Goal: Information Seeking & Learning: Learn about a topic

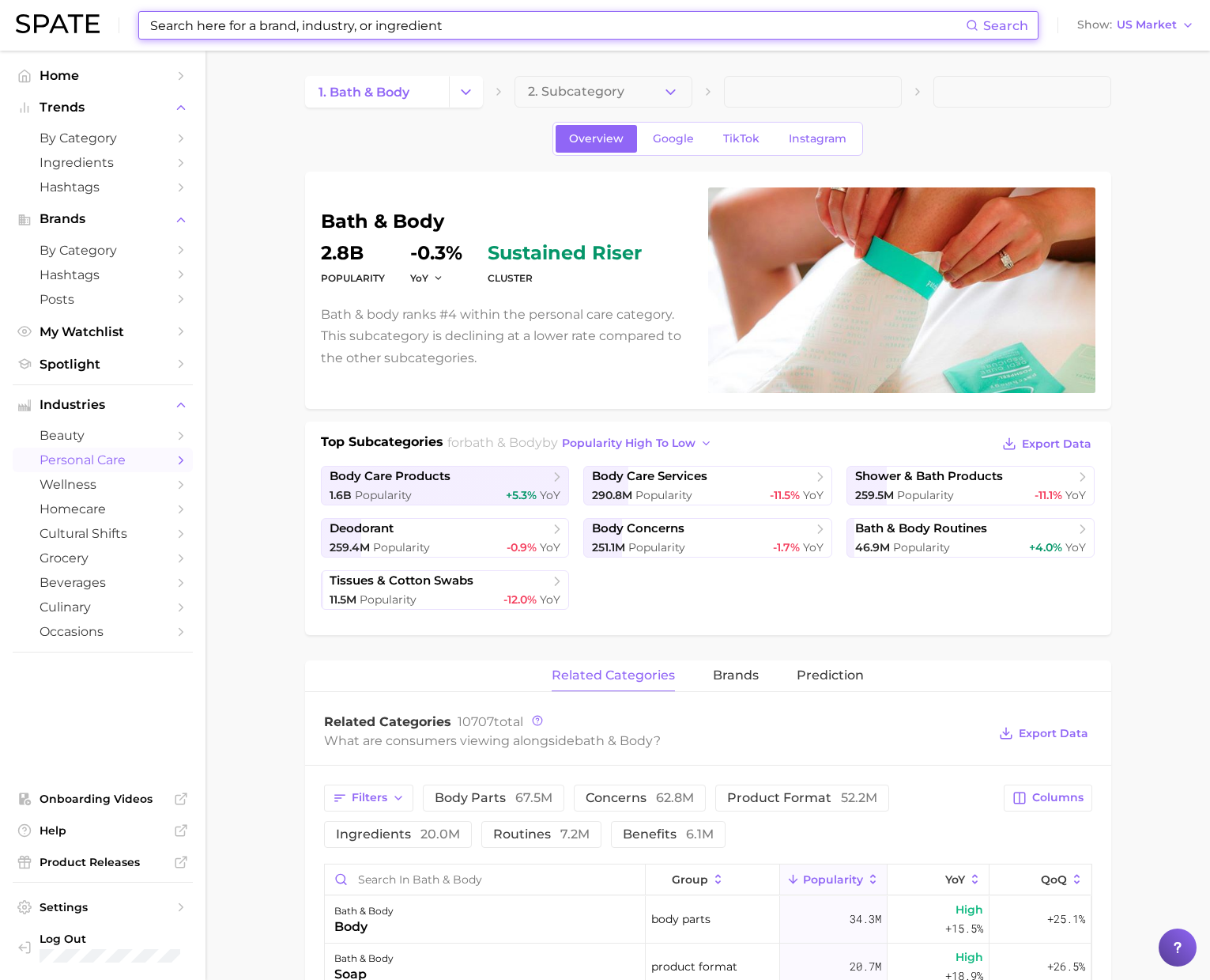
click at [676, 24] on input at bounding box center [558, 25] width 818 height 27
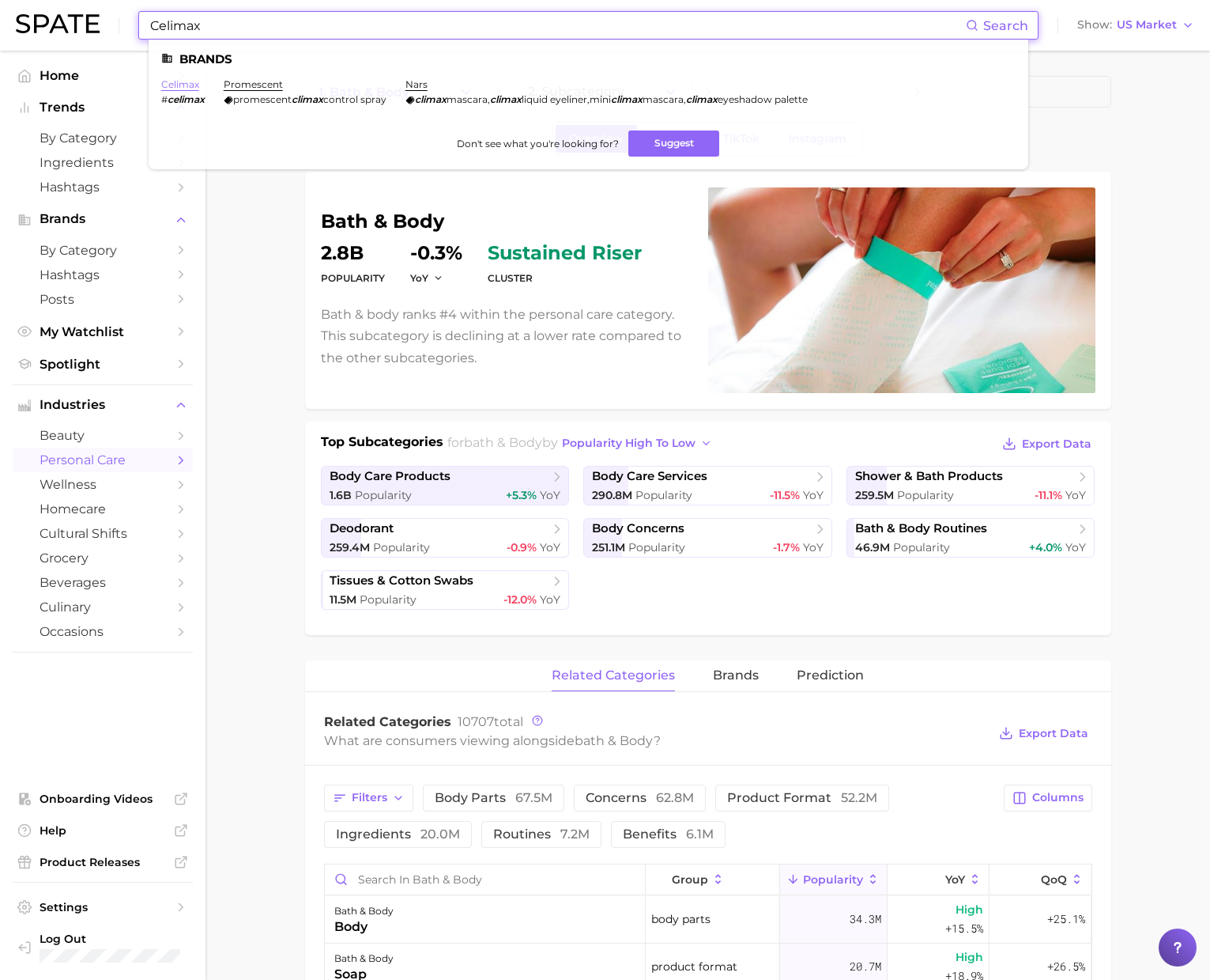
type input "Celimax"
click at [178, 84] on link "celimax" at bounding box center [180, 84] width 38 height 12
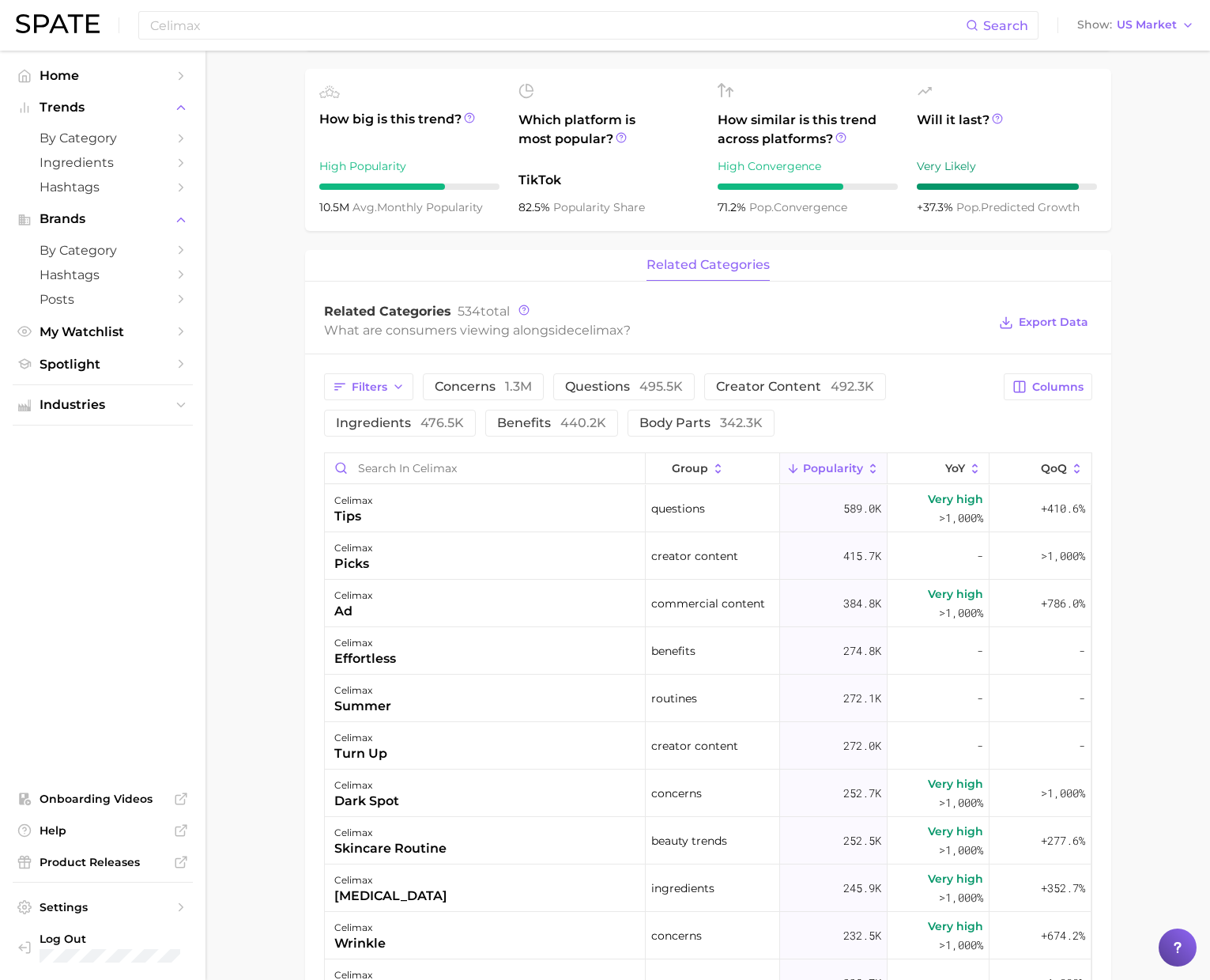
scroll to position [469, 0]
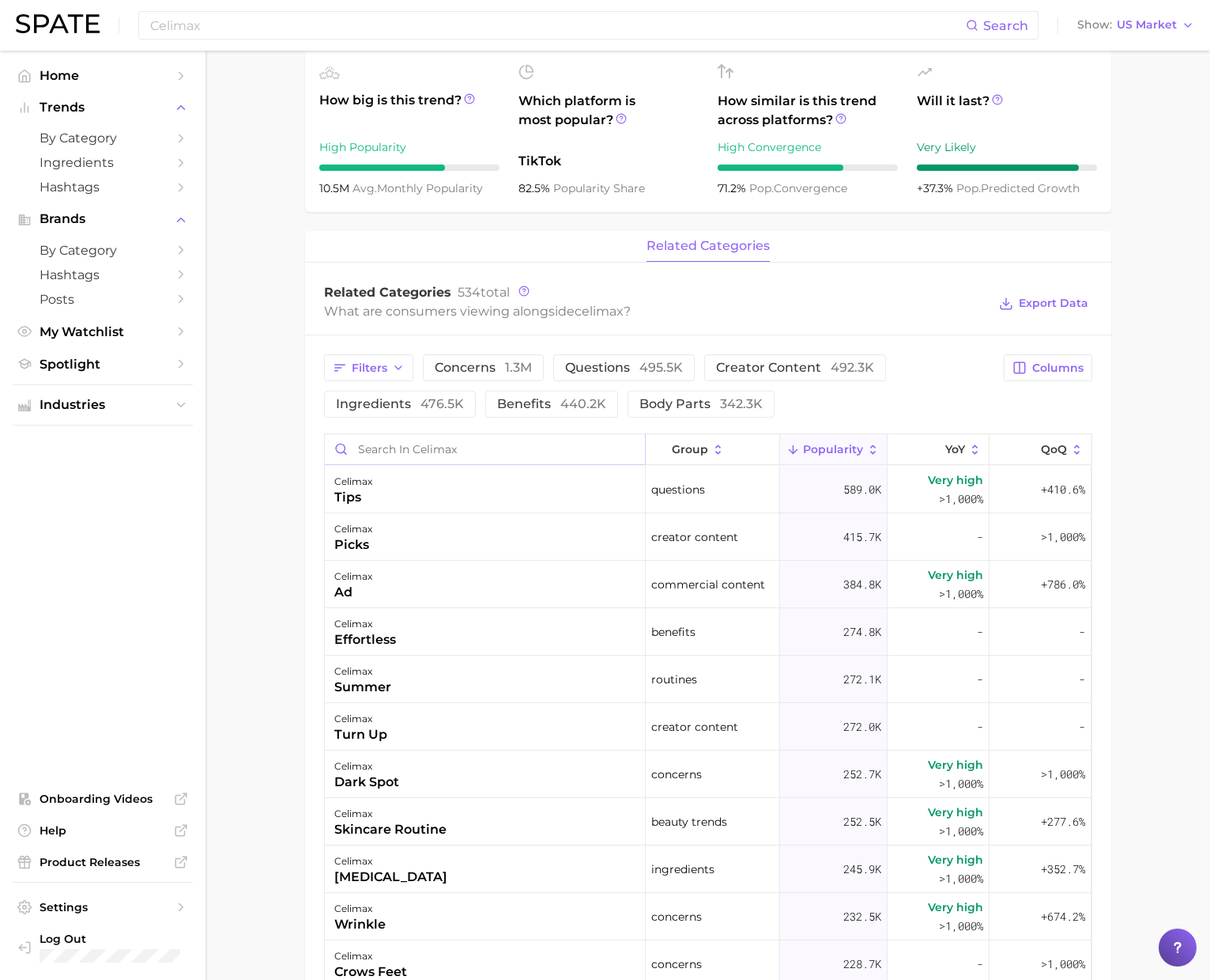
click at [368, 453] on input "Search in celimax" at bounding box center [486, 448] width 320 height 30
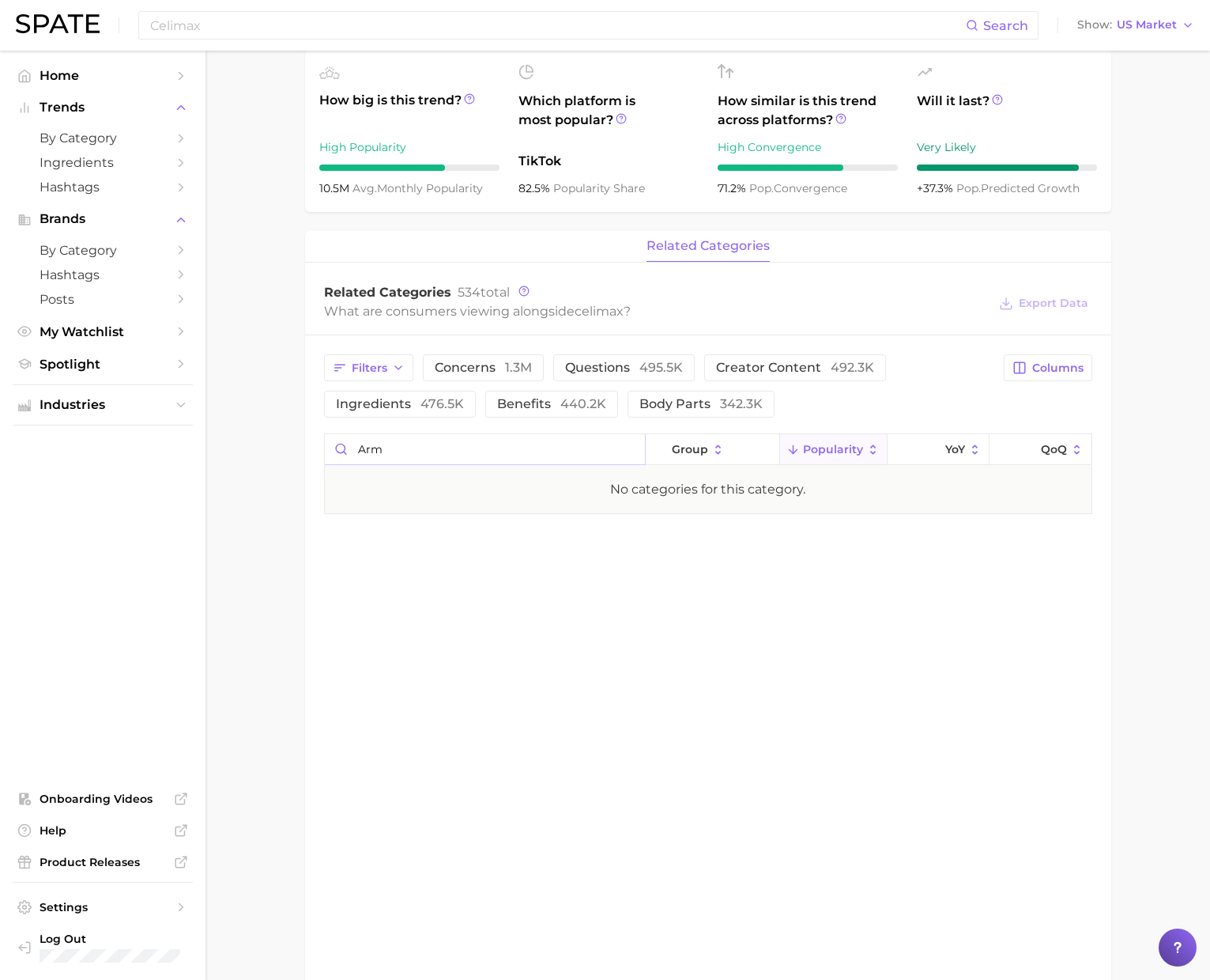
scroll to position [0, 0]
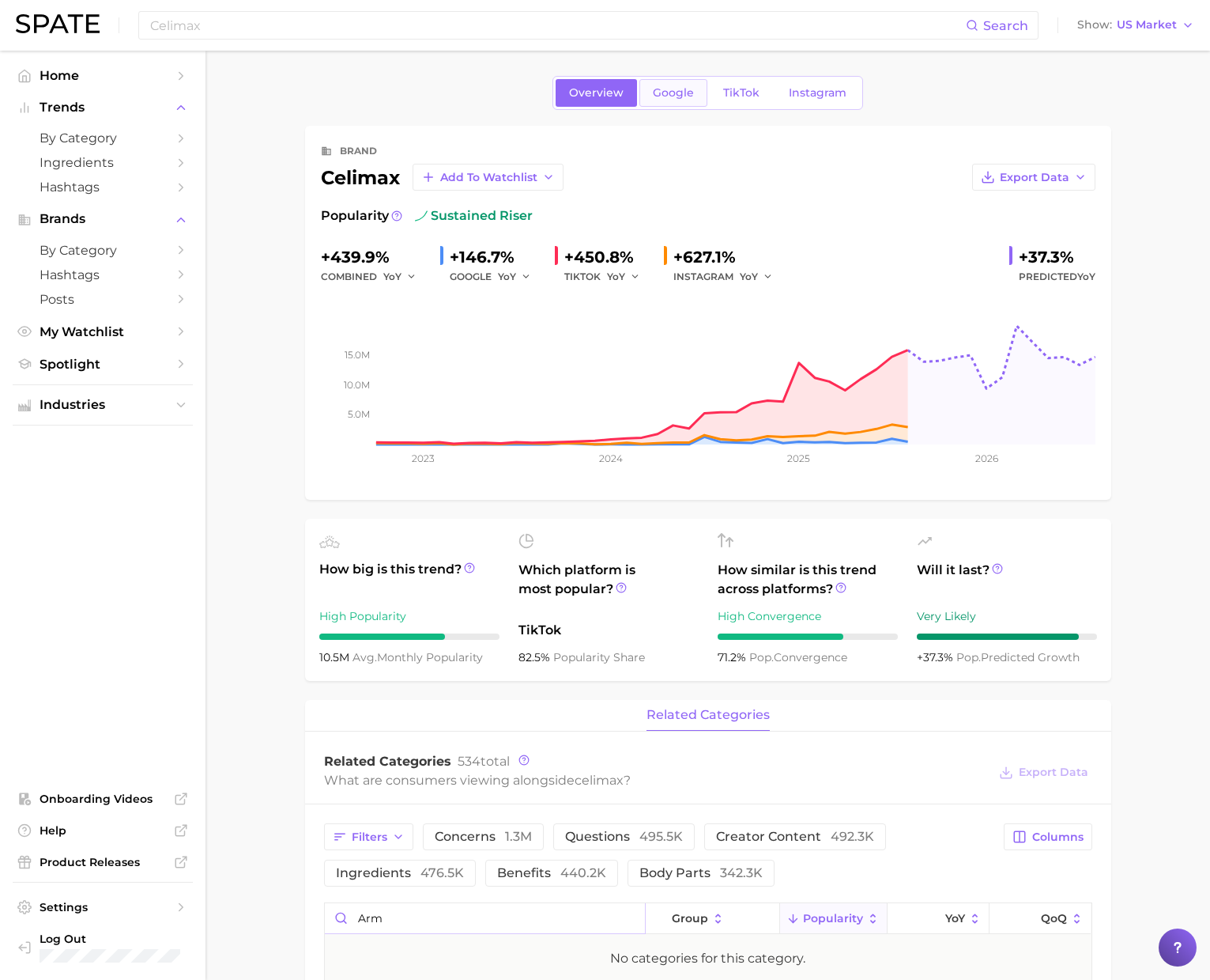
type input "arm"
click at [676, 87] on span "Google" at bounding box center [674, 93] width 41 height 13
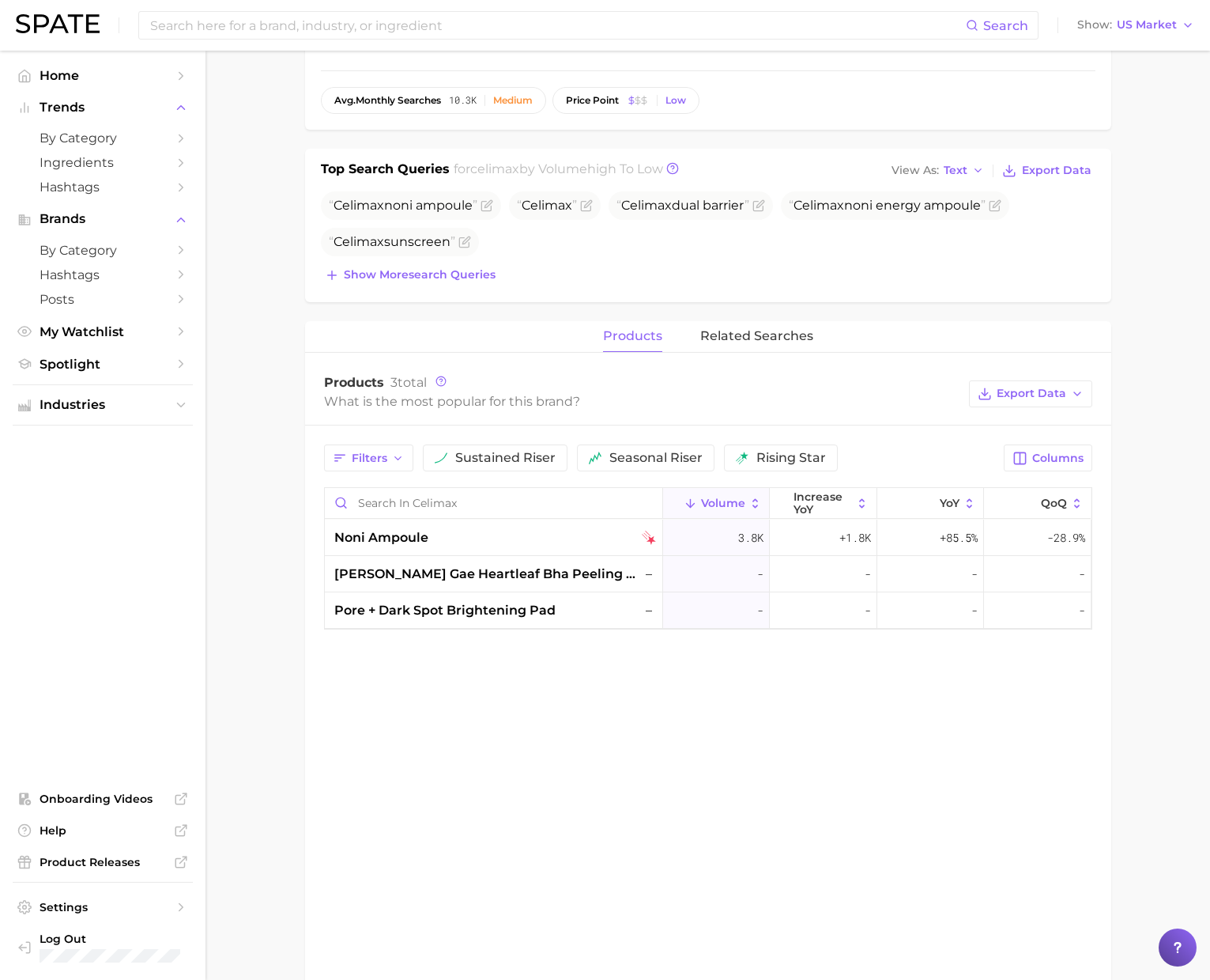
scroll to position [427, 0]
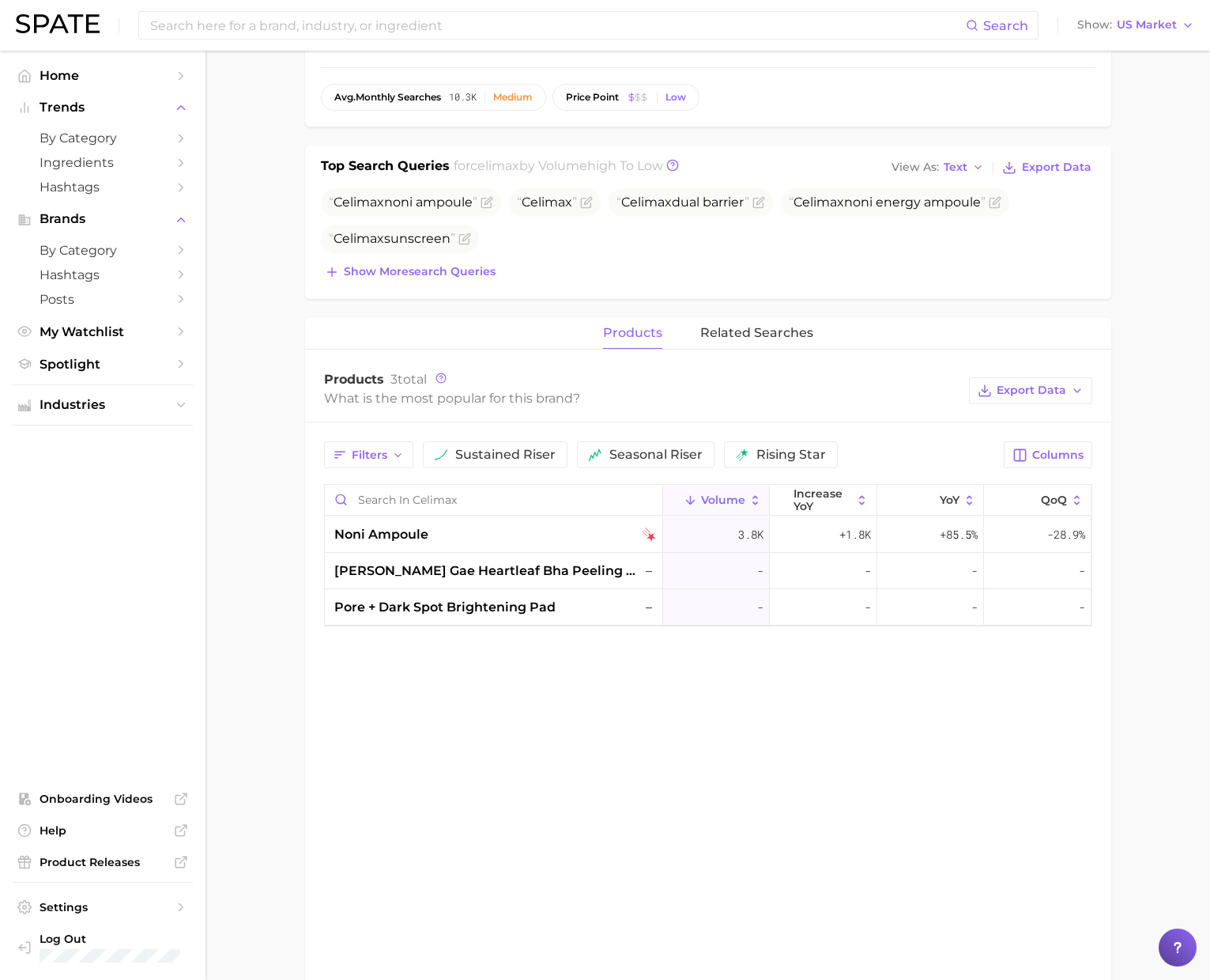
click at [700, 334] on div "products related searches" at bounding box center [708, 333] width 806 height 32
click at [723, 335] on span "related searches" at bounding box center [757, 332] width 113 height 14
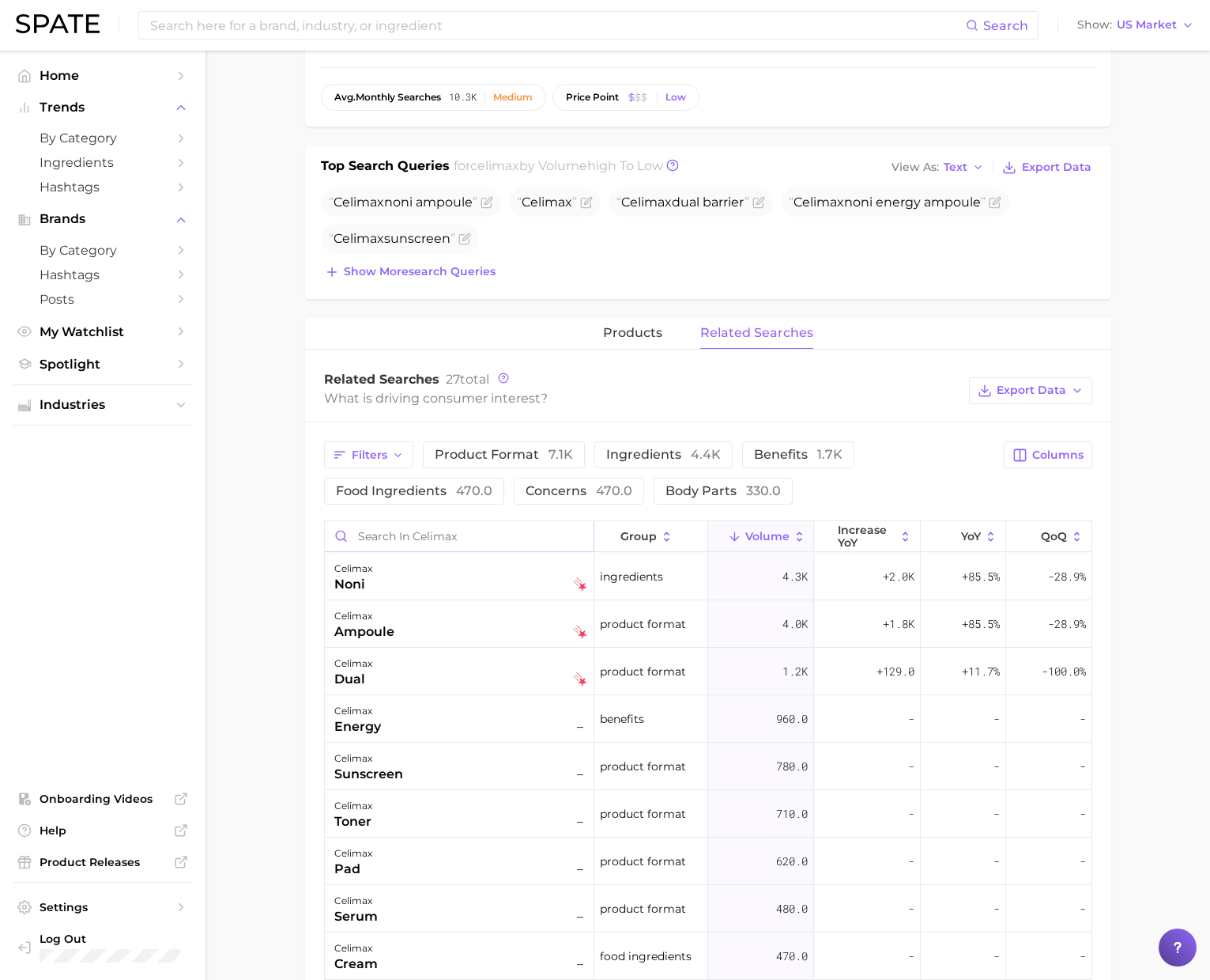
click at [462, 540] on input "Search in celimax" at bounding box center [460, 536] width 269 height 30
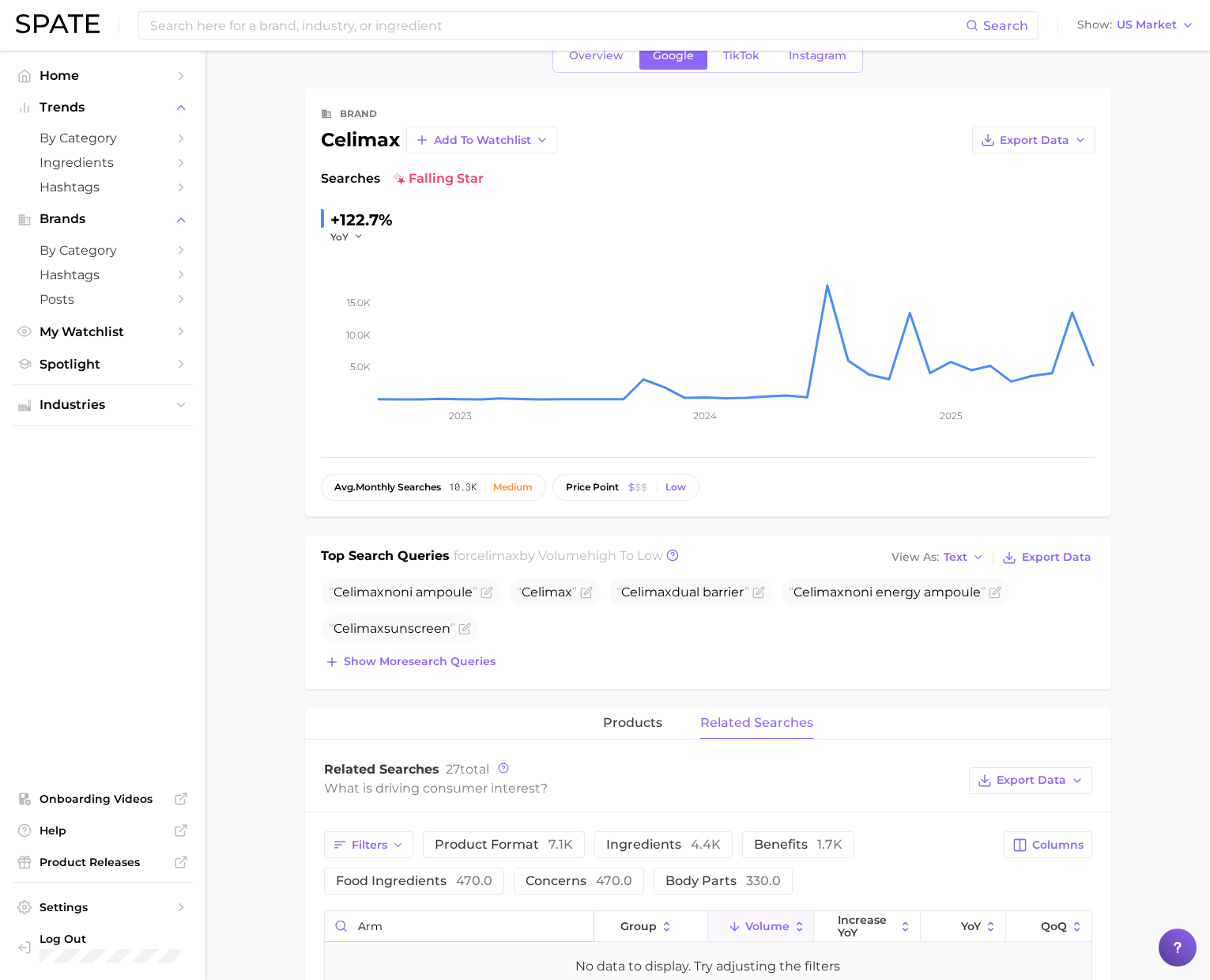
scroll to position [0, 0]
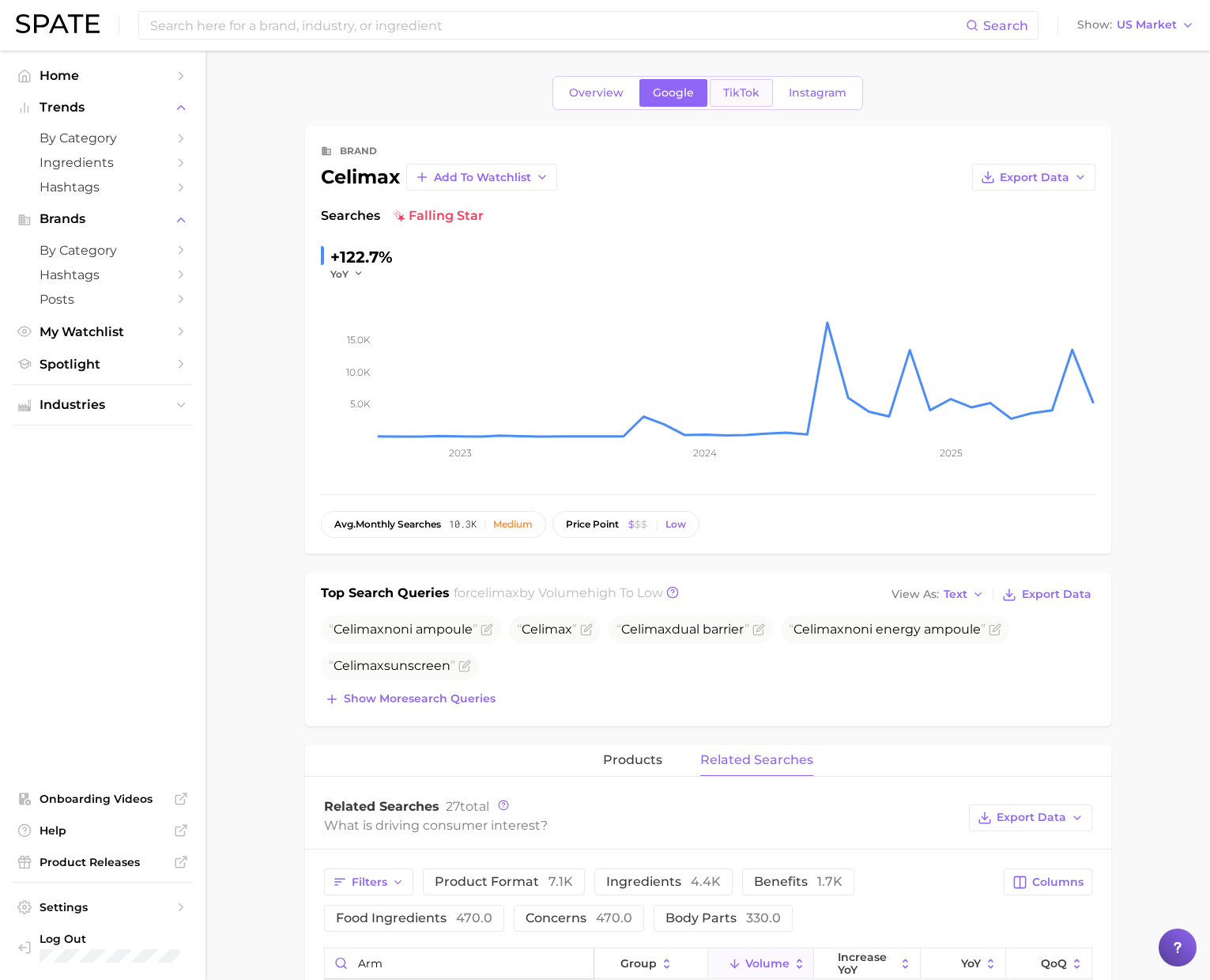
type input "arm"
click at [736, 97] on span "TikTok" at bounding box center [742, 93] width 36 height 13
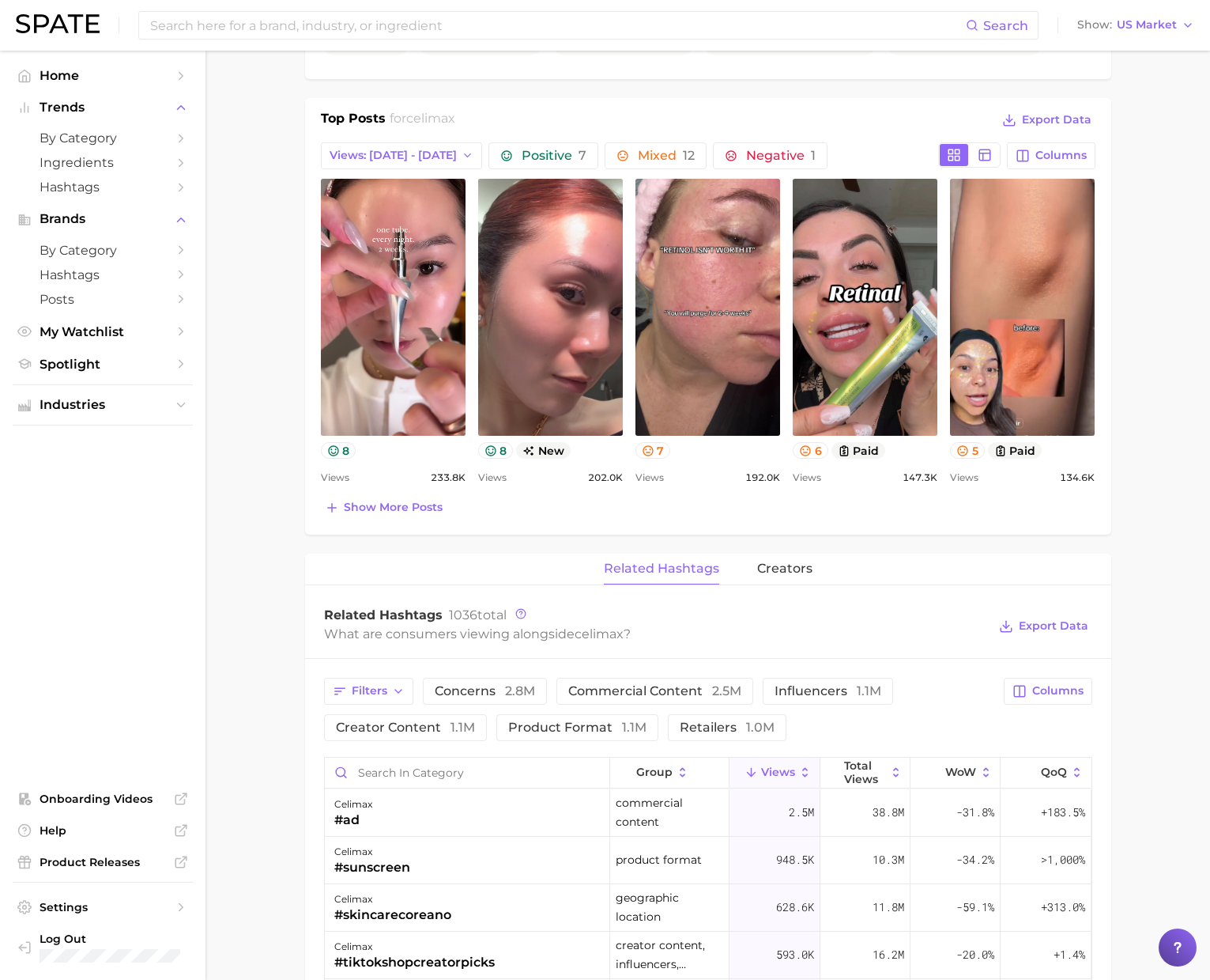
scroll to position [645, 0]
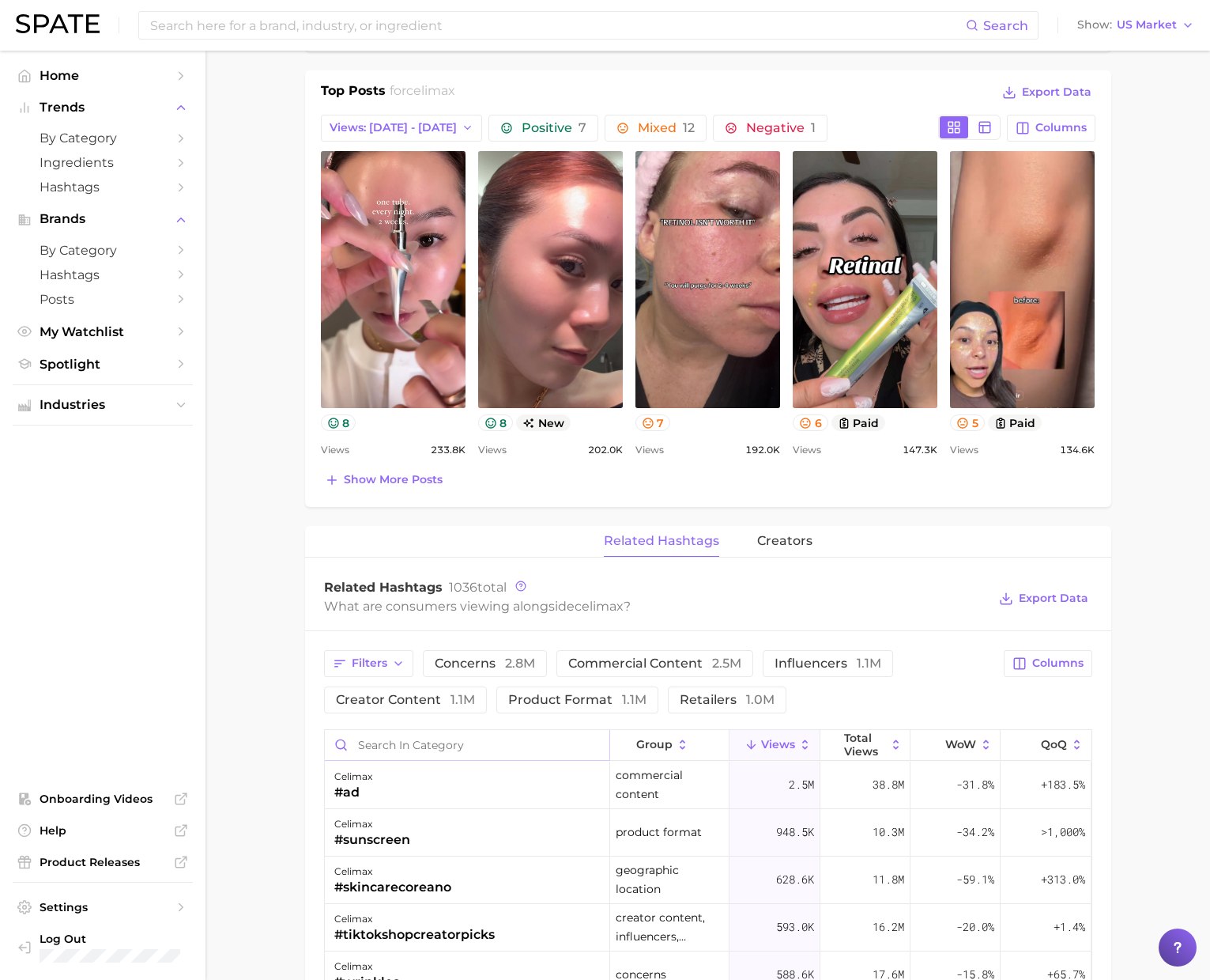
click at [374, 738] on input "Search in category" at bounding box center [467, 744] width 285 height 30
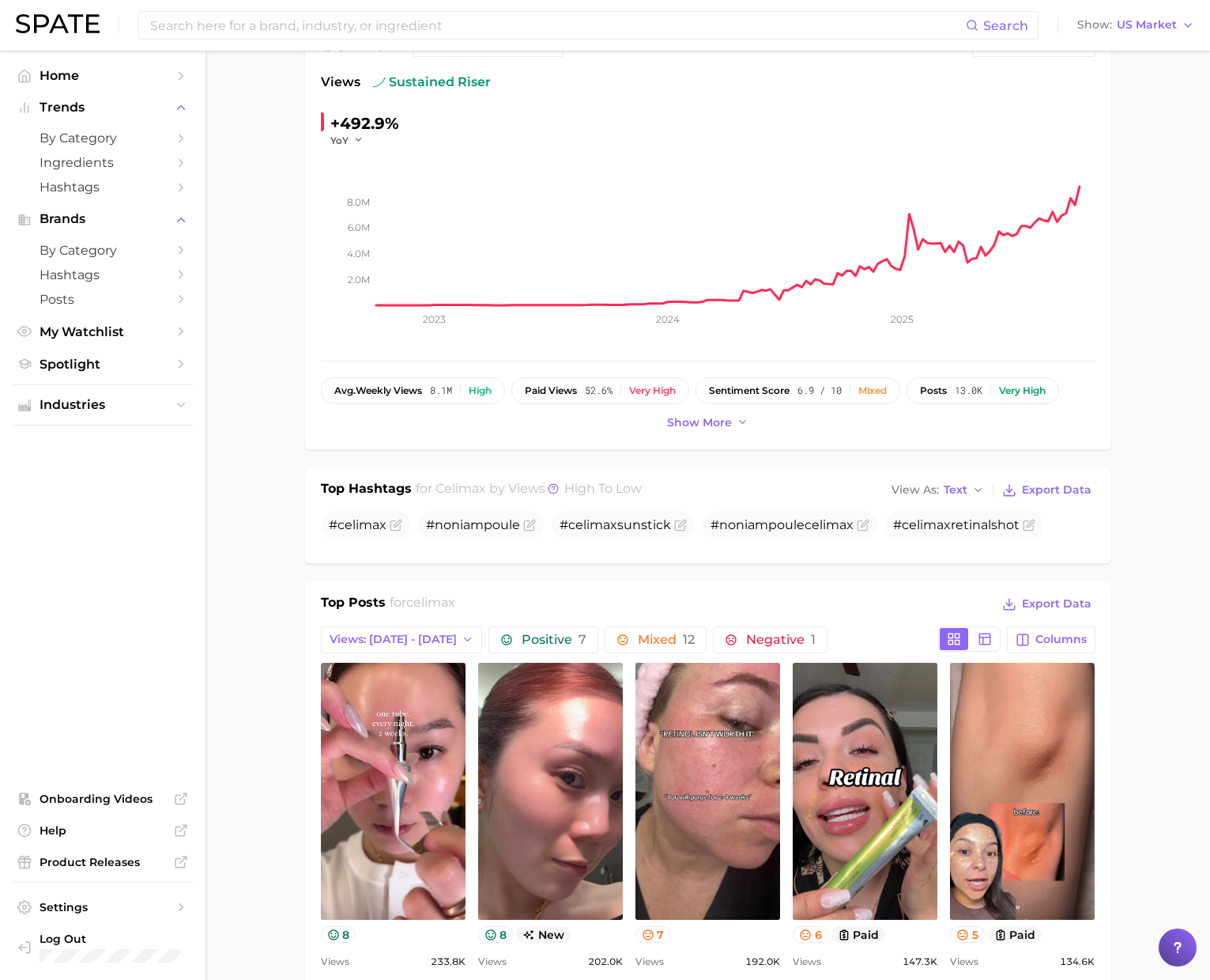
scroll to position [0, 0]
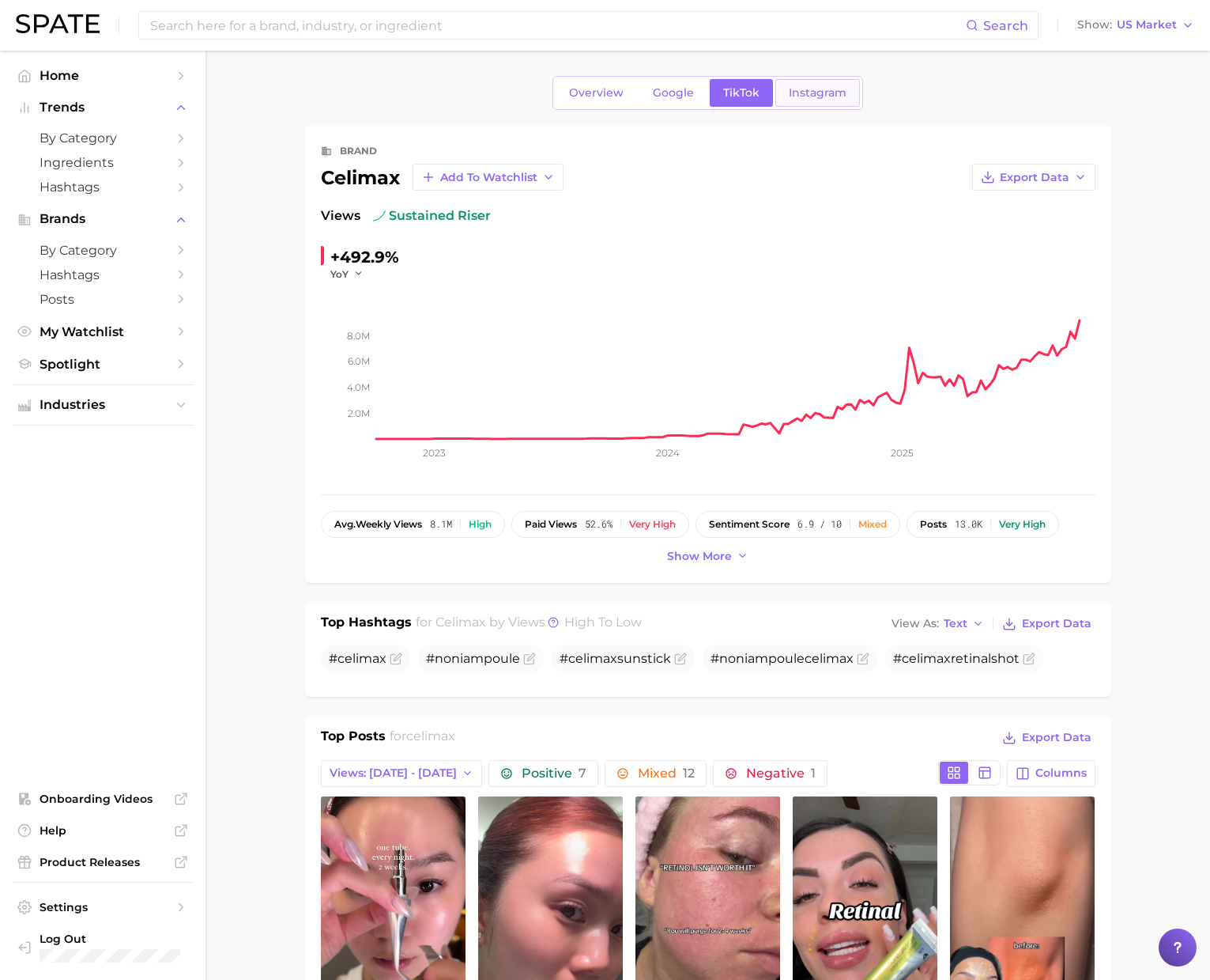
type input "arm"
click at [823, 83] on link "Instagram" at bounding box center [818, 92] width 84 height 28
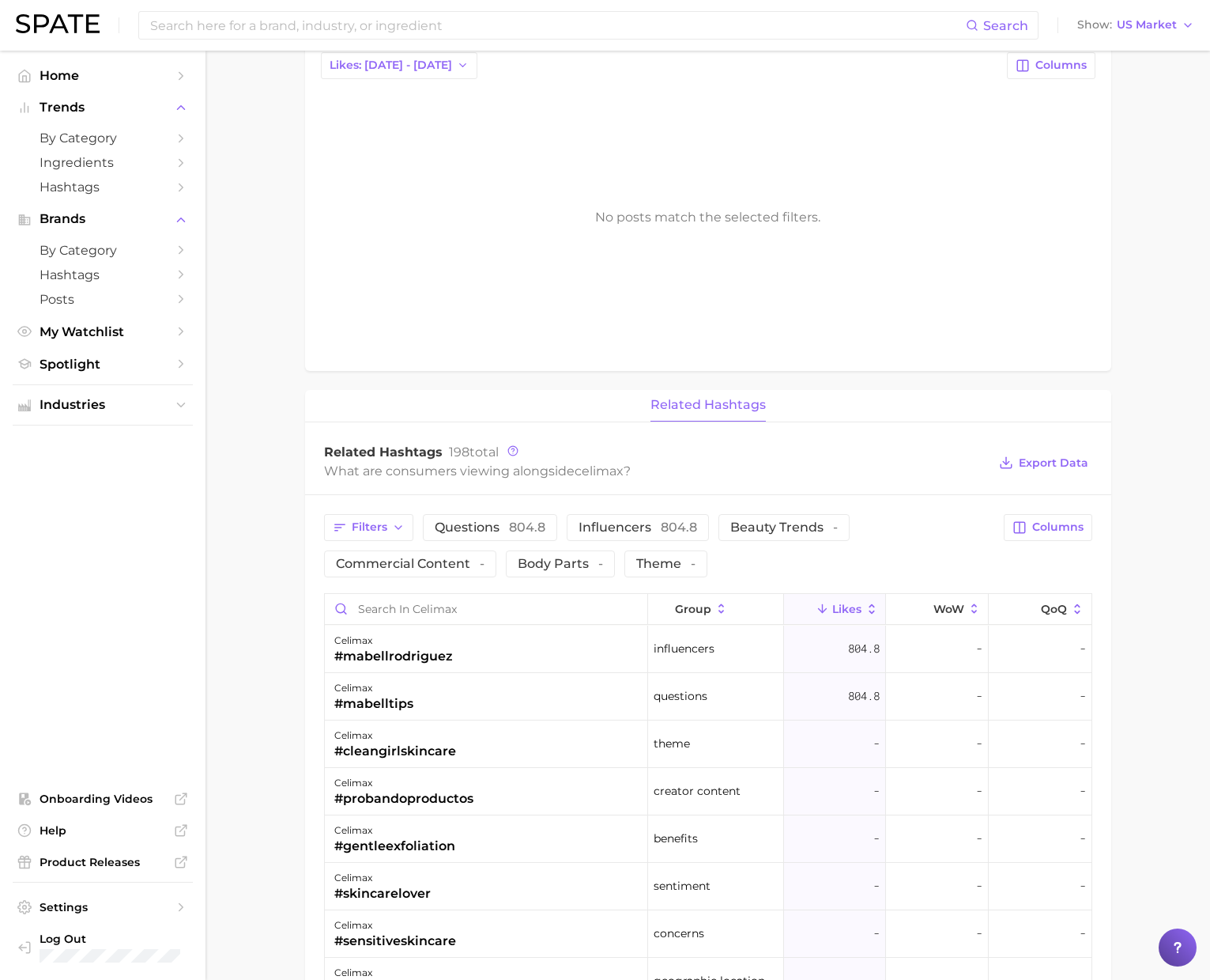
scroll to position [695, 0]
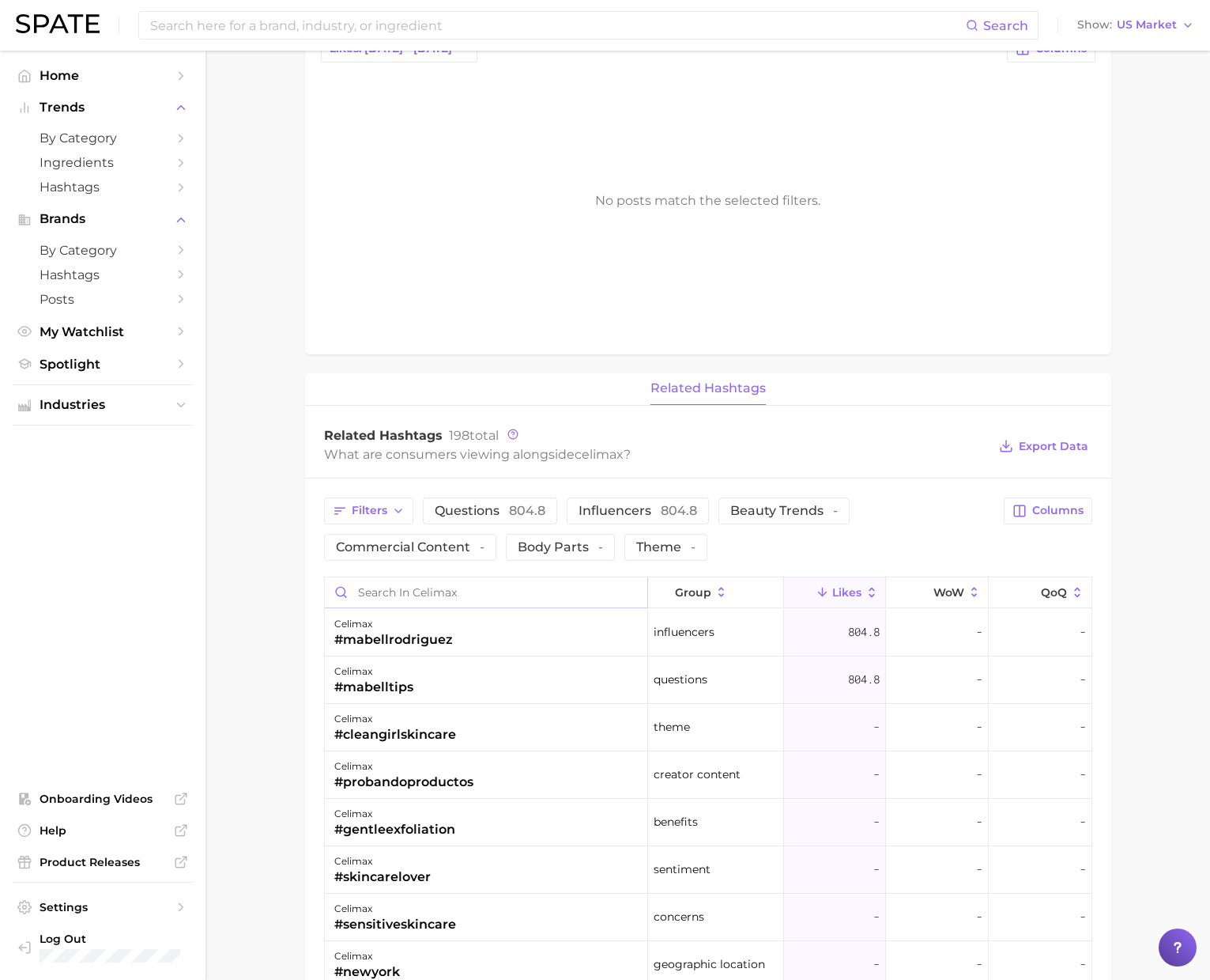
click at [375, 599] on input "Search in celimax" at bounding box center [486, 591] width 323 height 30
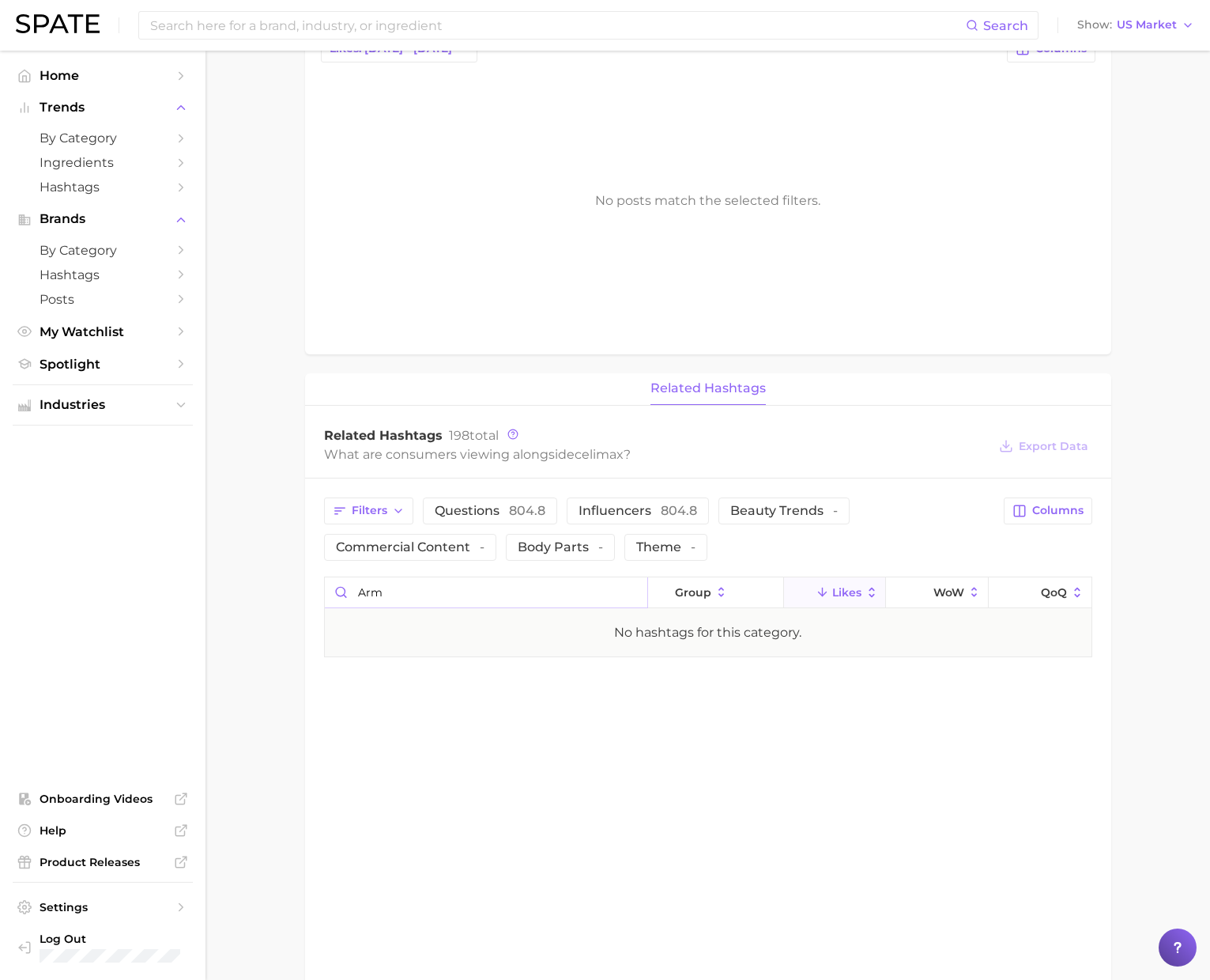
scroll to position [0, 0]
drag, startPoint x: 362, startPoint y: 593, endPoint x: 335, endPoint y: 595, distance: 27.1
click at [335, 595] on input "arm" at bounding box center [486, 591] width 323 height 30
type input "y"
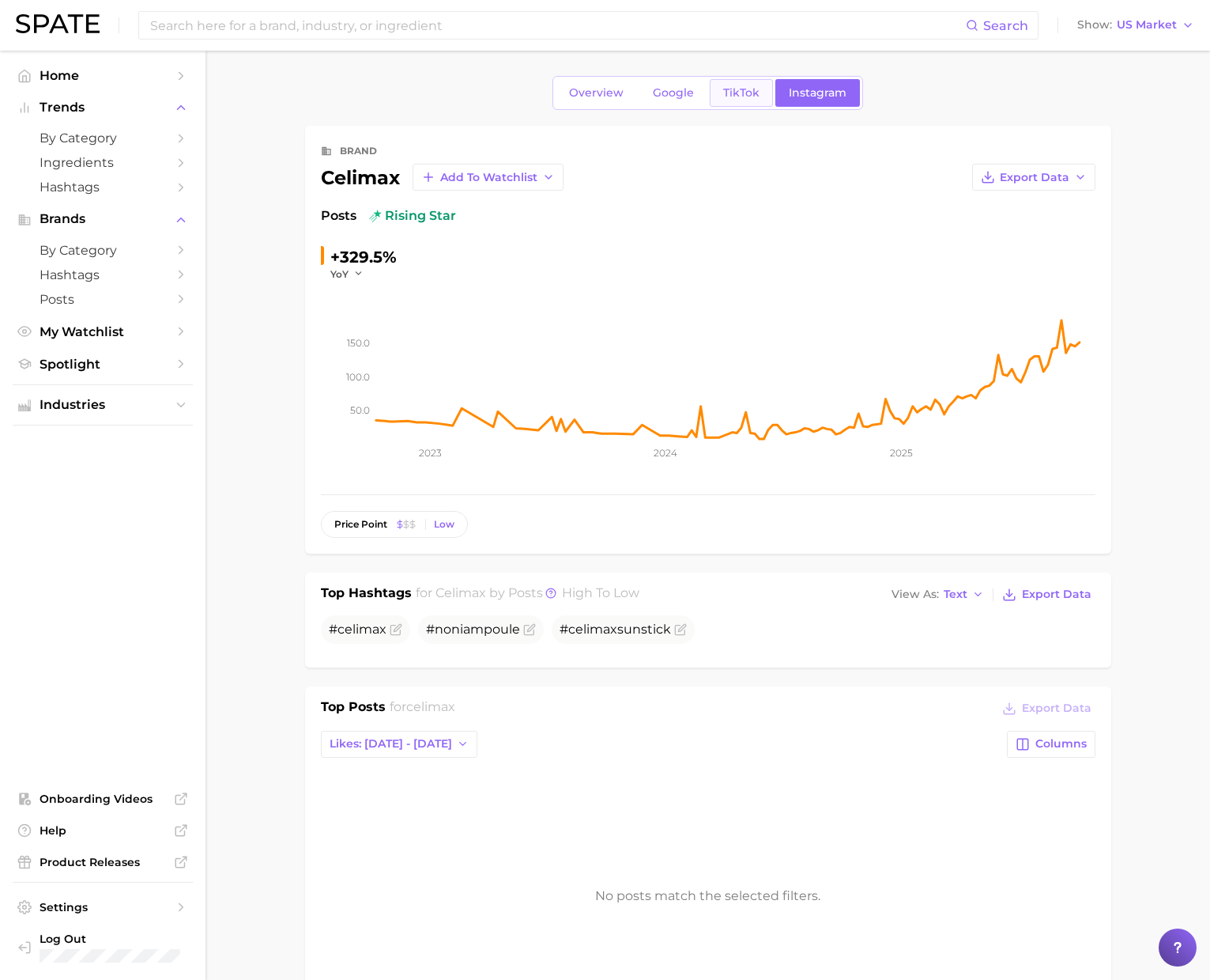
type input "under"
click at [741, 97] on span "TikTok" at bounding box center [742, 93] width 36 height 13
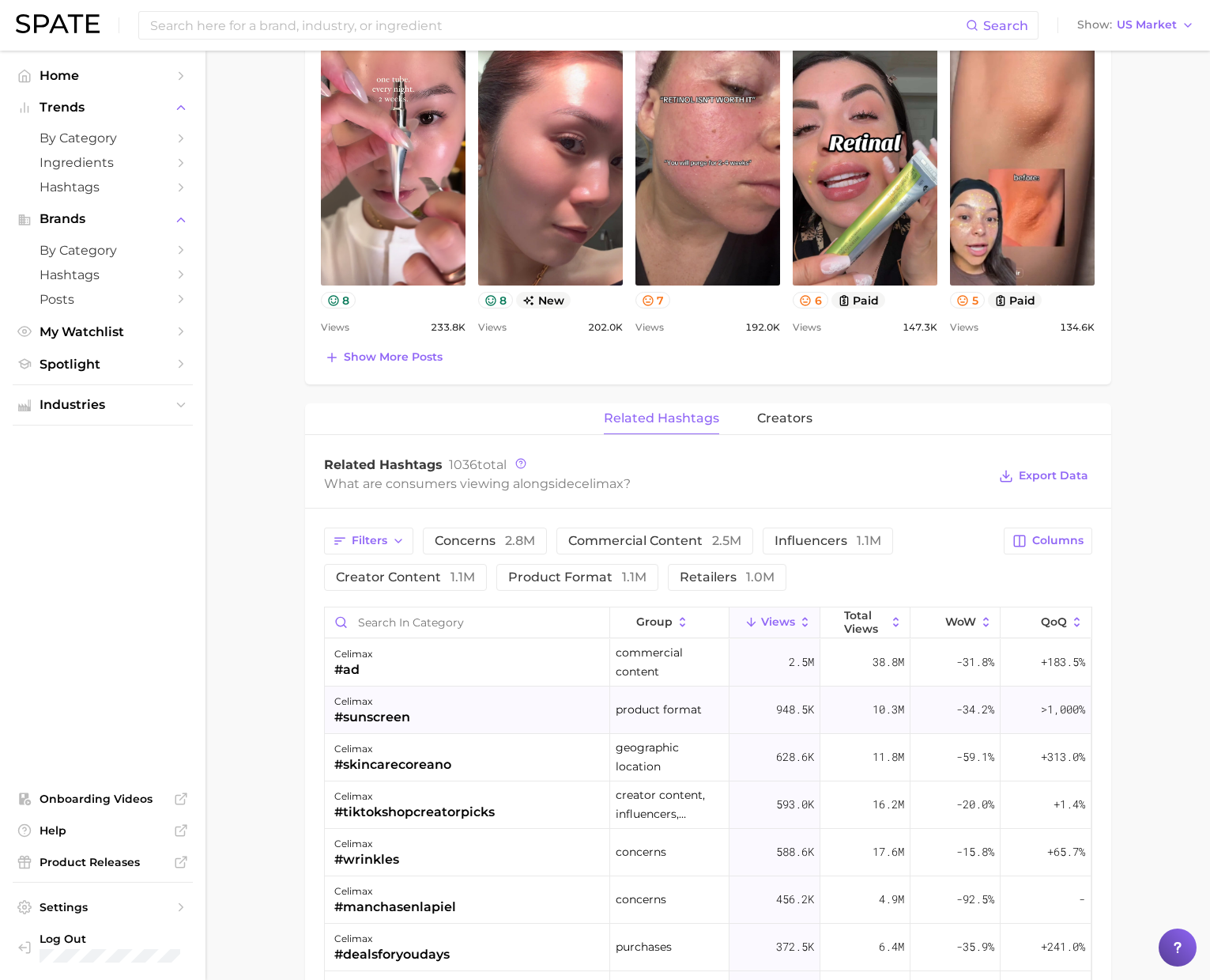
scroll to position [829, 0]
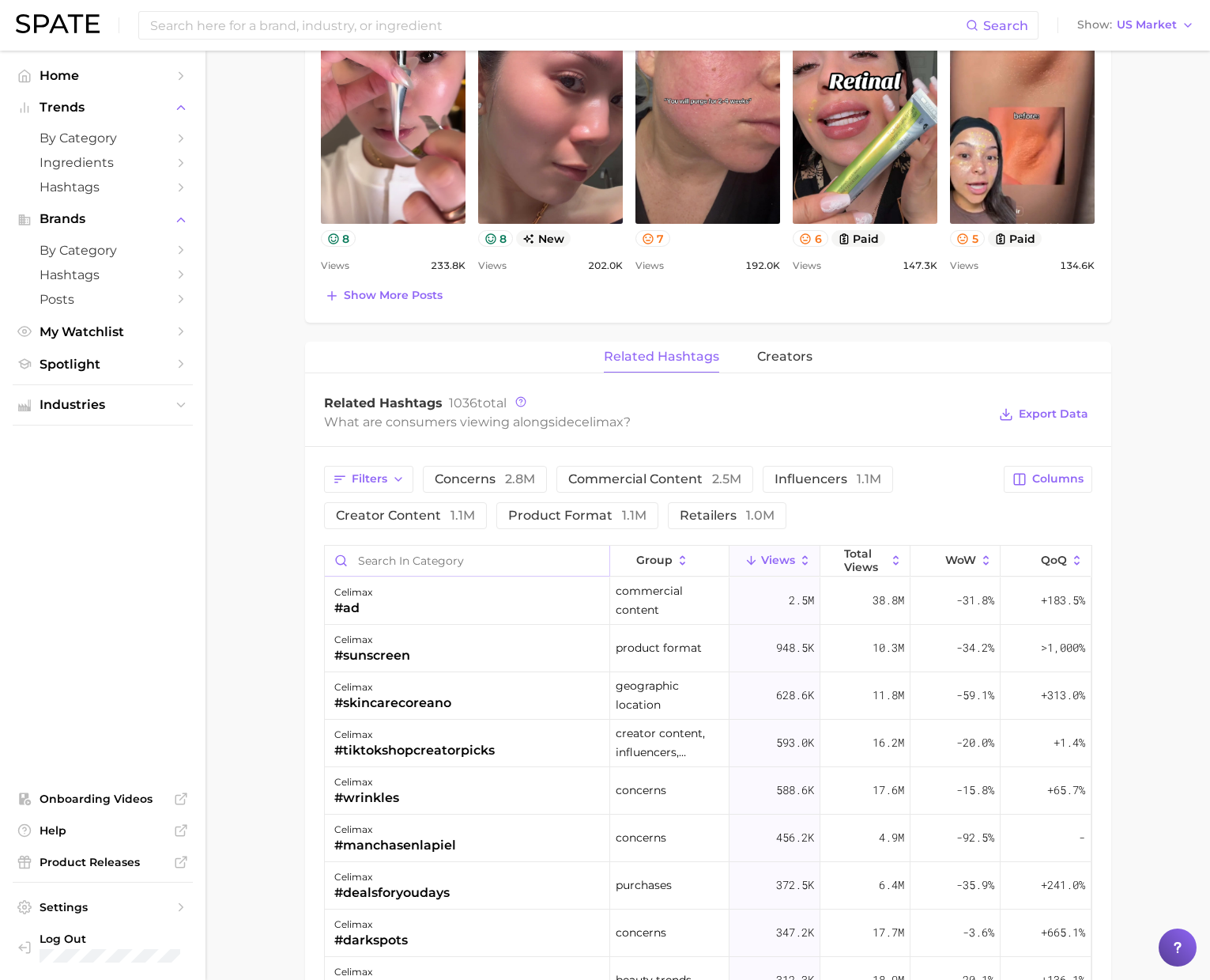
click at [425, 563] on input "Search in category" at bounding box center [467, 560] width 285 height 30
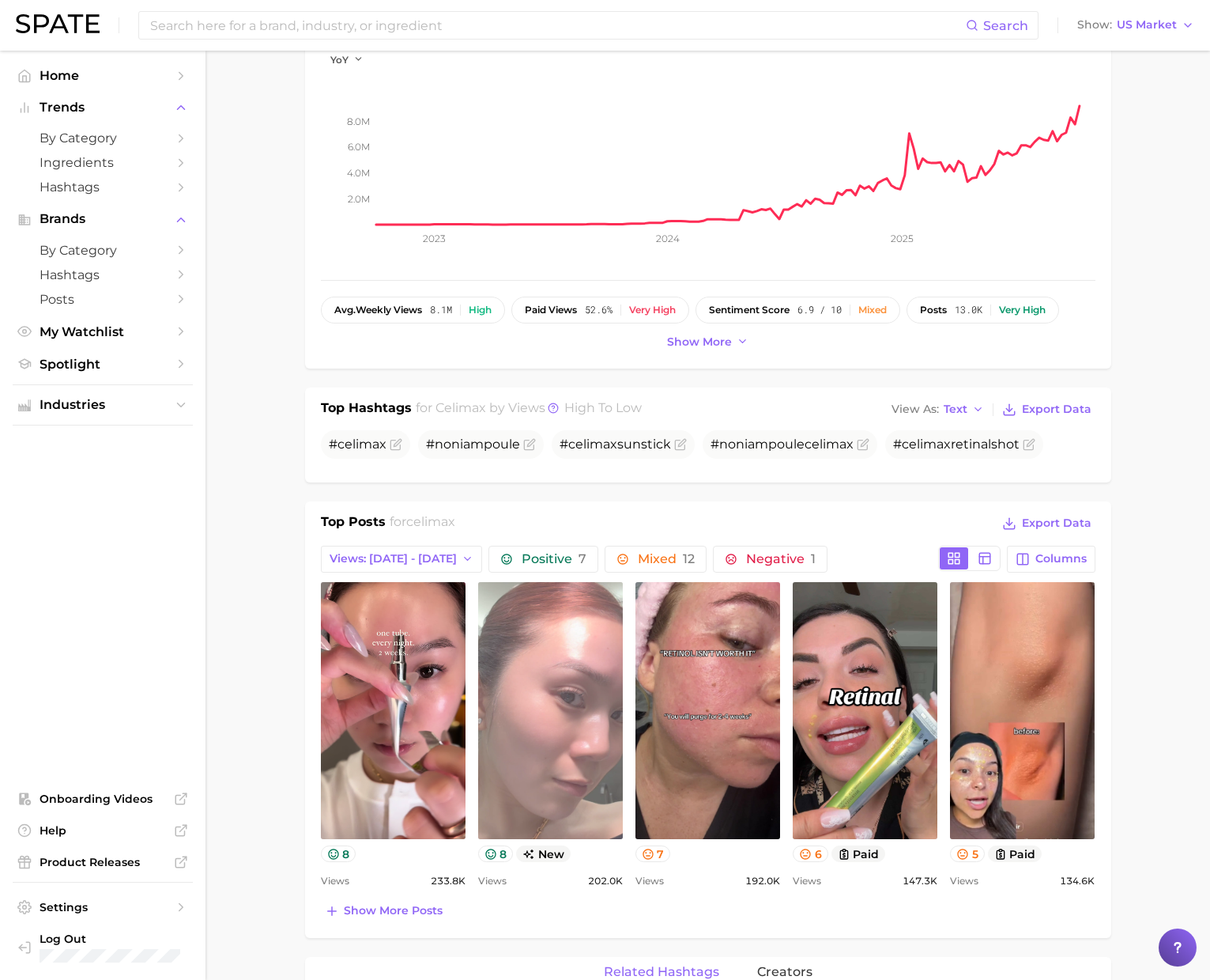
scroll to position [0, 0]
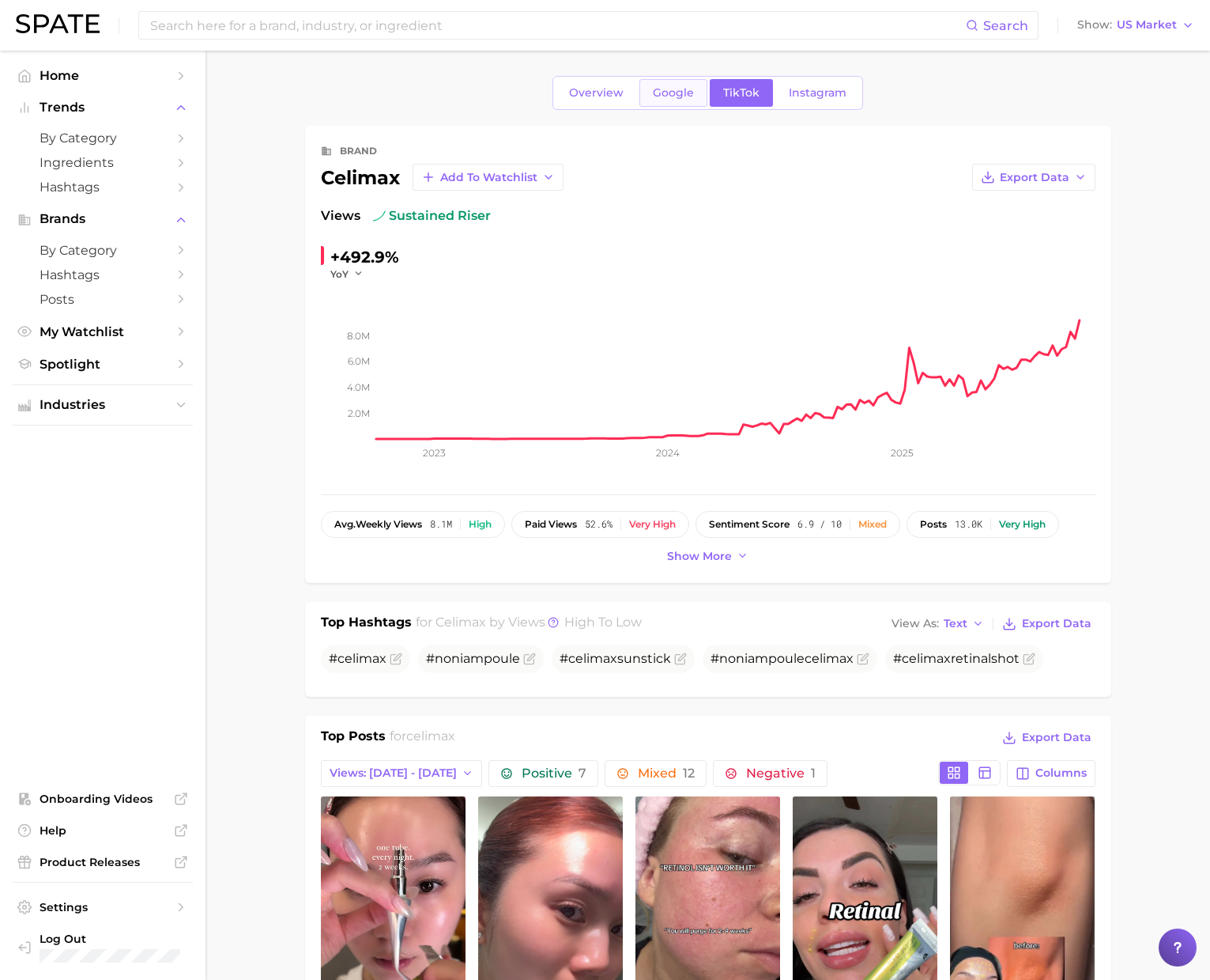
type input "under"
click at [674, 101] on link "Google" at bounding box center [674, 92] width 68 height 28
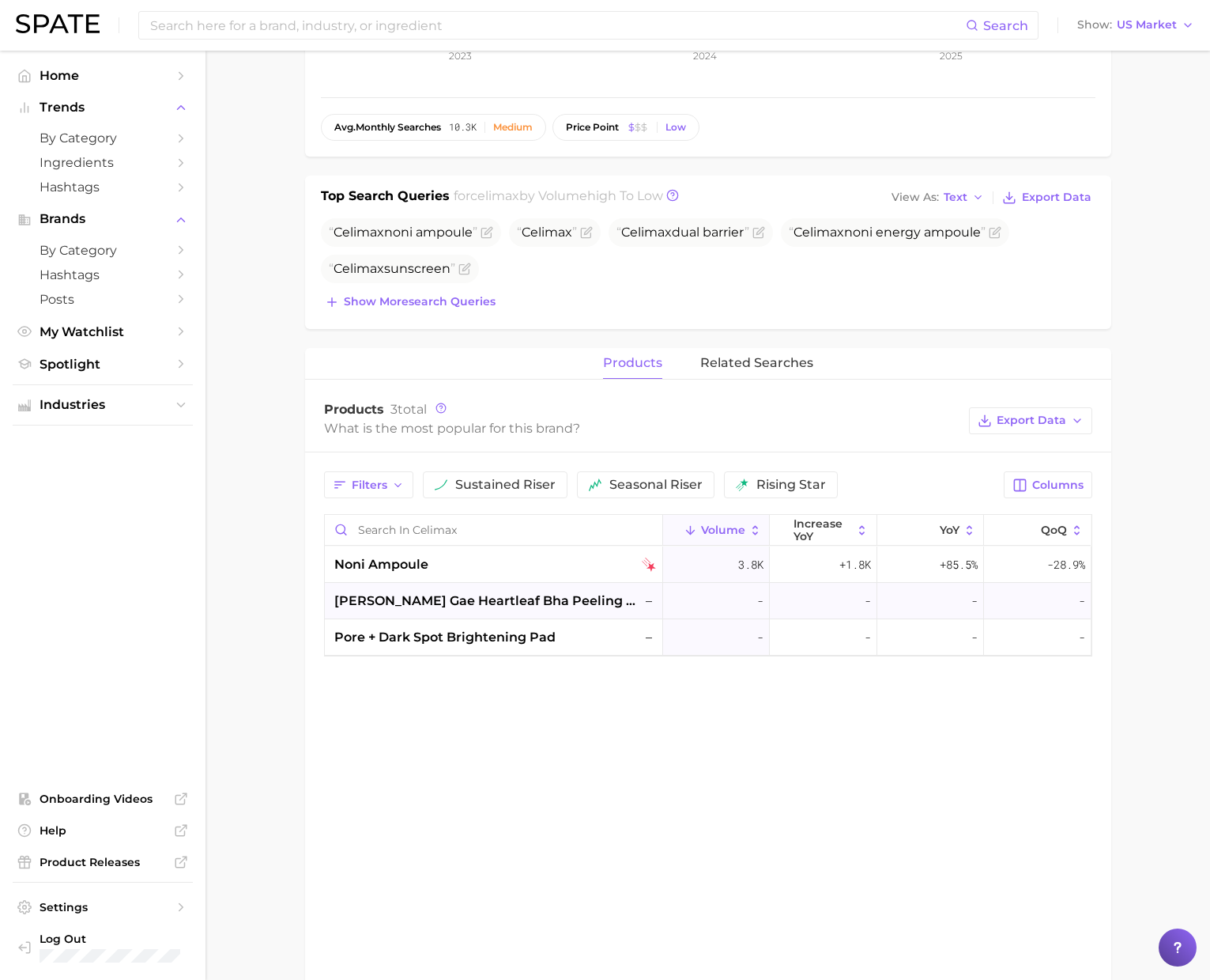
scroll to position [323, 0]
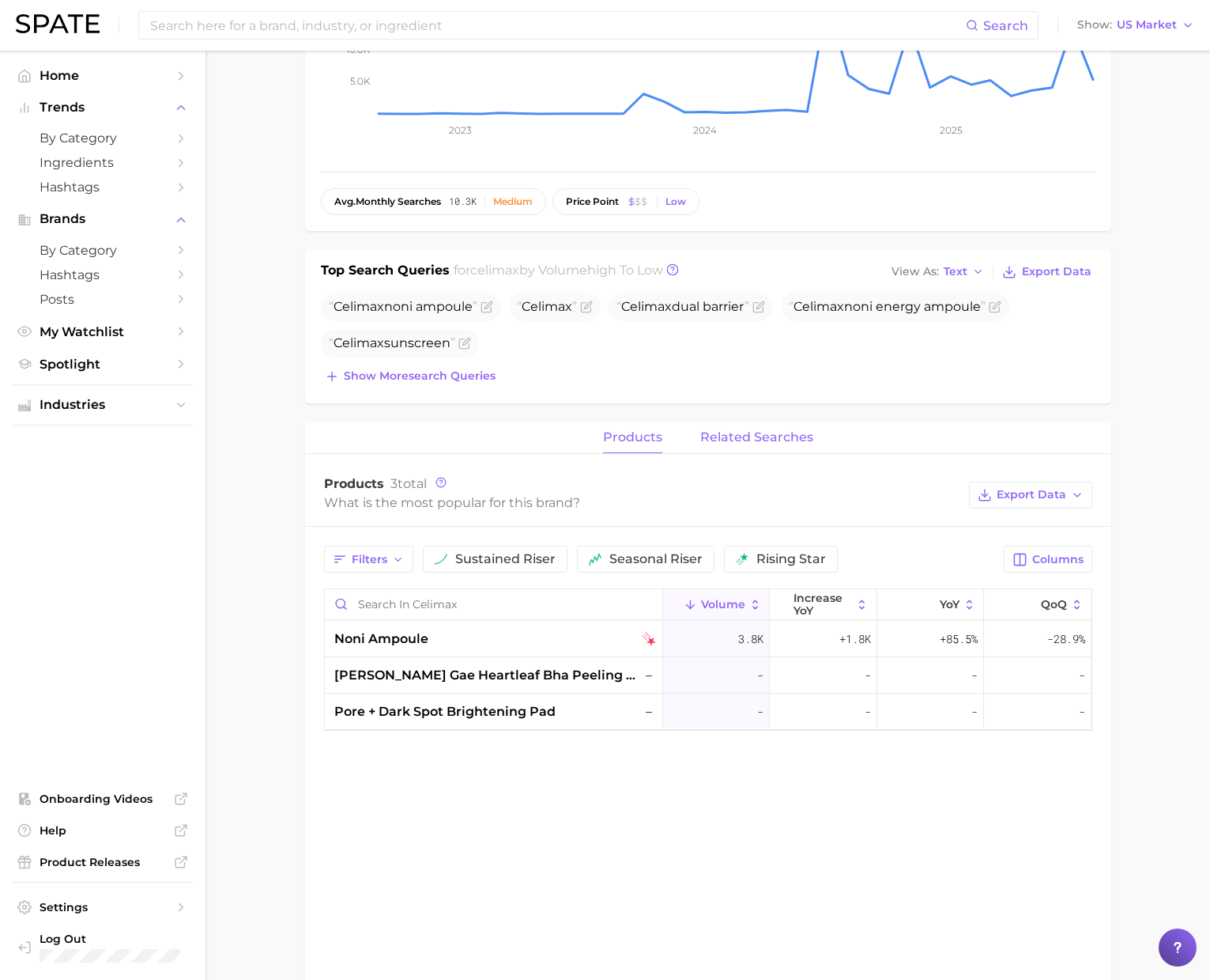
click at [761, 441] on span "related searches" at bounding box center [757, 437] width 113 height 14
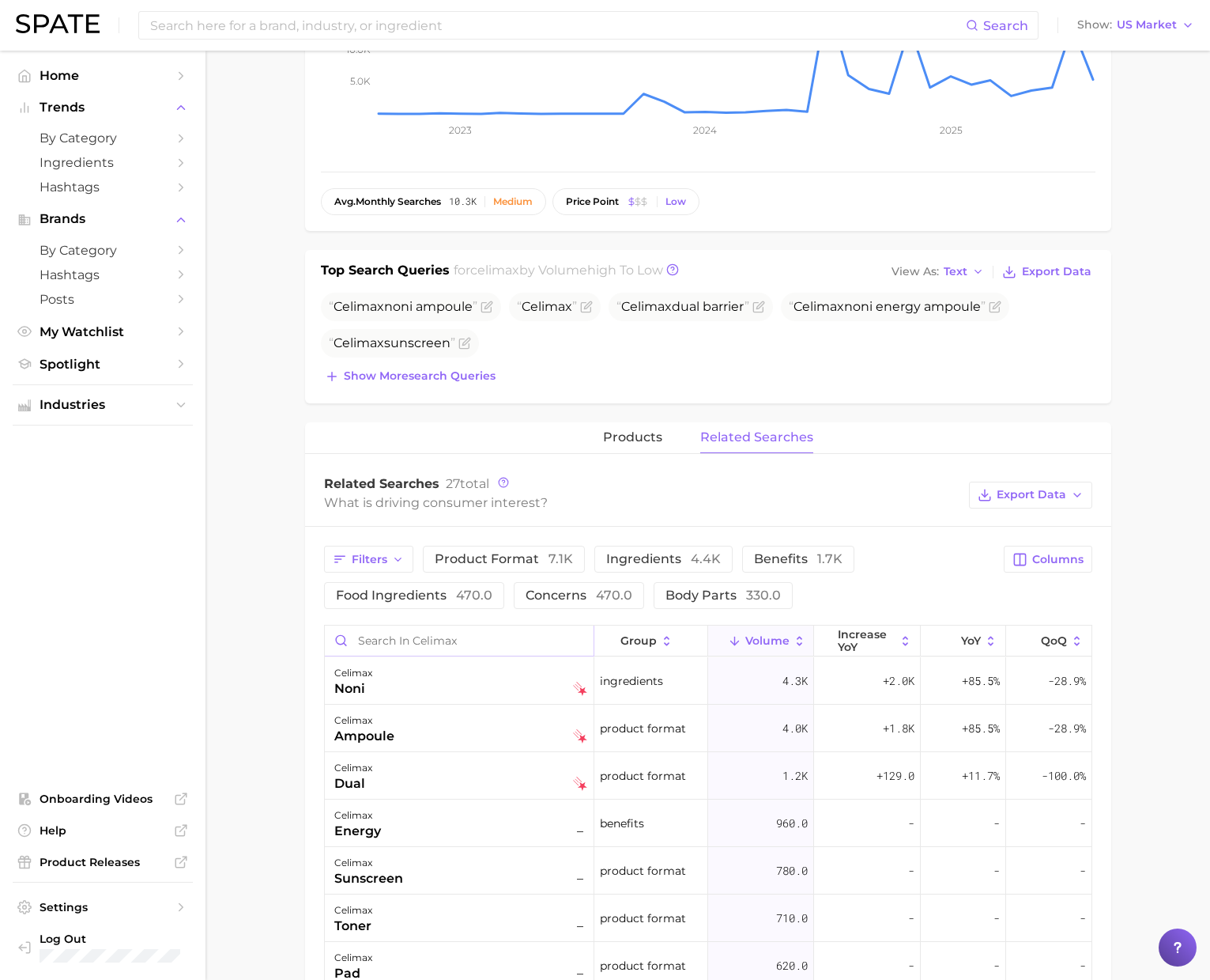
click at [439, 639] on input "Search in celimax" at bounding box center [460, 640] width 269 height 30
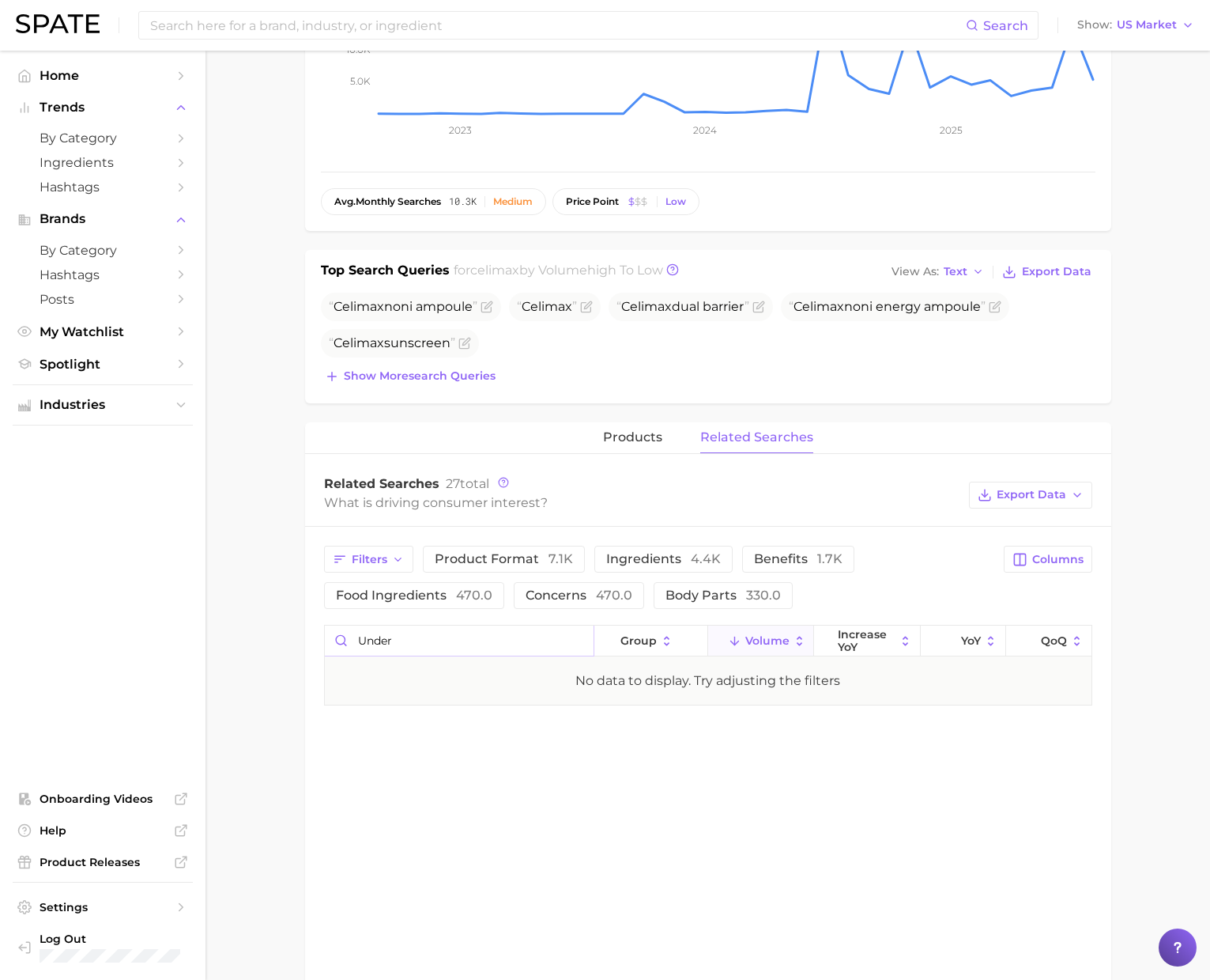
type input "under"
click at [1147, 119] on main "Overview Google TikTok Instagram brand celimax Add to Watchlist Export Data Sea…" at bounding box center [707, 554] width 1005 height 1652
